Goal: Task Accomplishment & Management: Manage account settings

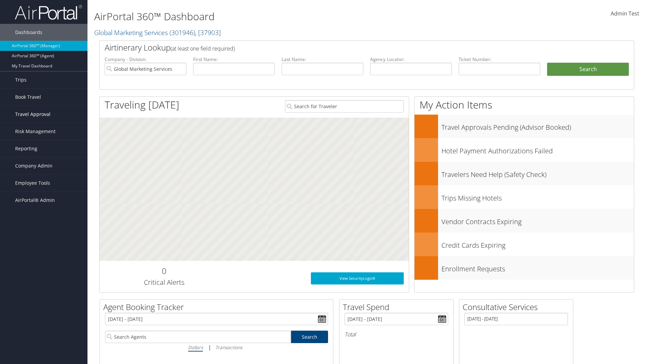
click at [44, 114] on span "Travel Approval" at bounding box center [32, 114] width 35 height 17
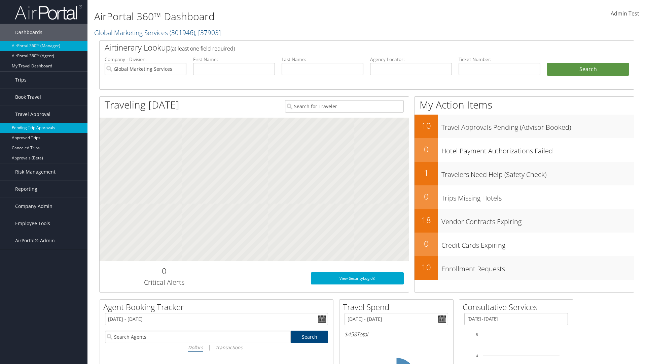
click at [44, 128] on link "Pending Trip Approvals" at bounding box center [44, 128] width 88 height 10
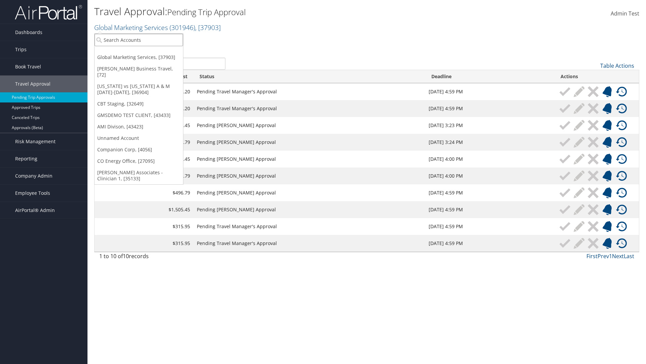
click at [139, 40] on input "search" at bounding box center [139, 40] width 89 height 12
type input "Global Marketing Services"
click at [145, 58] on div "Account" at bounding box center [145, 58] width 108 height 6
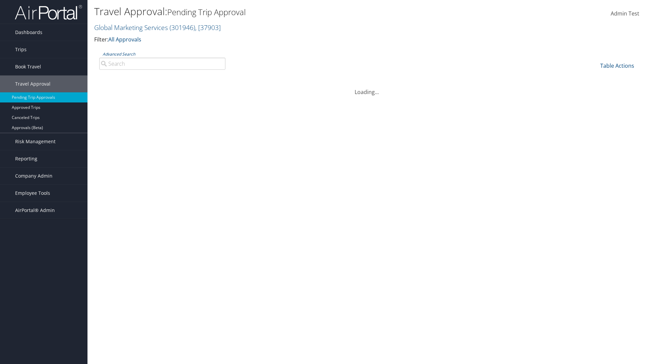
type input "Denver"
